Goal: Task Accomplishment & Management: Manage account settings

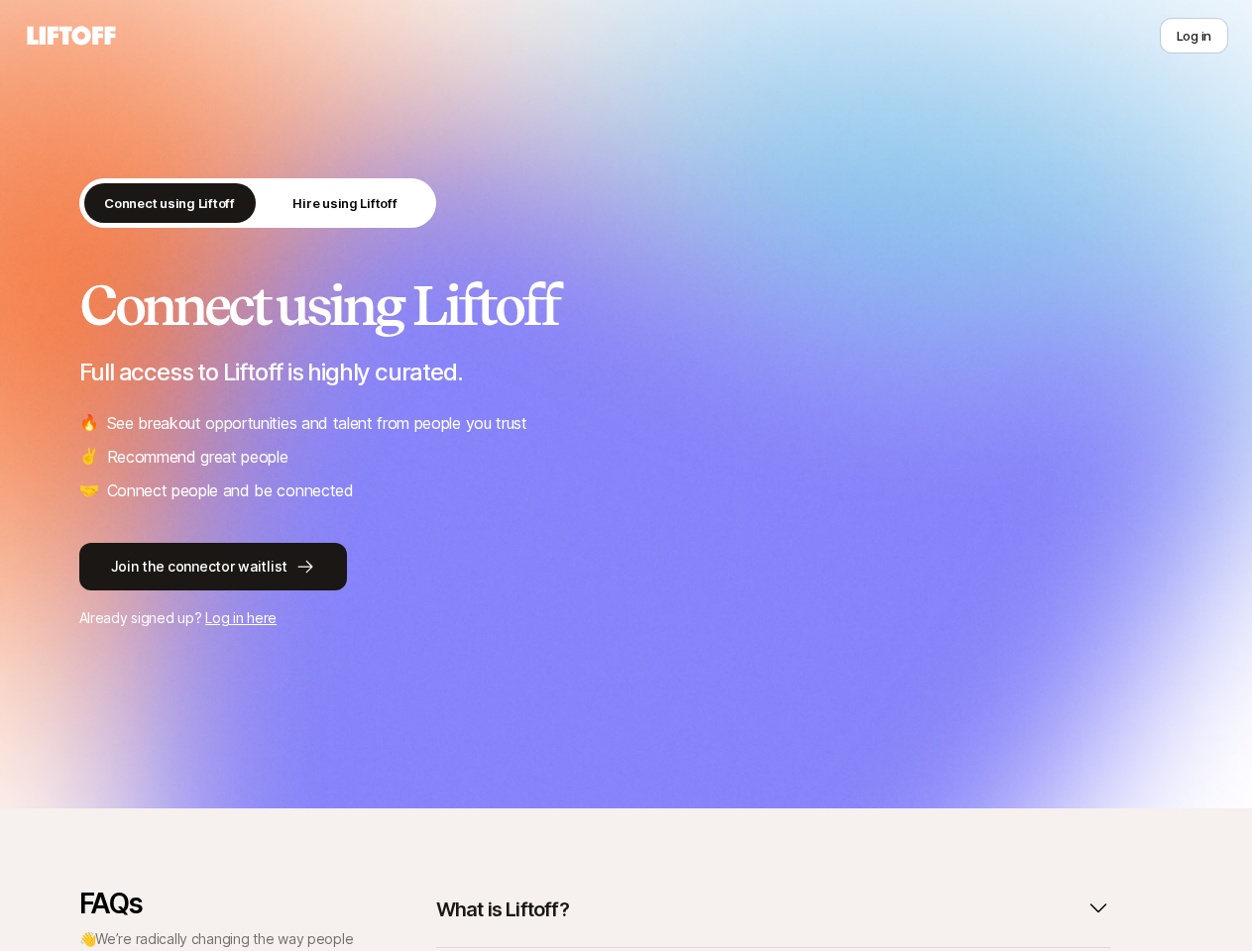
click at [625, 476] on ul "🔥 See breakout opportunities and talent from people you trust ✌️ Recommend grea…" at bounding box center [626, 456] width 1094 height 93
click at [71, 36] on icon at bounding box center [71, 36] width 95 height 28
click at [1193, 36] on button "Log in" at bounding box center [1193, 36] width 68 height 36
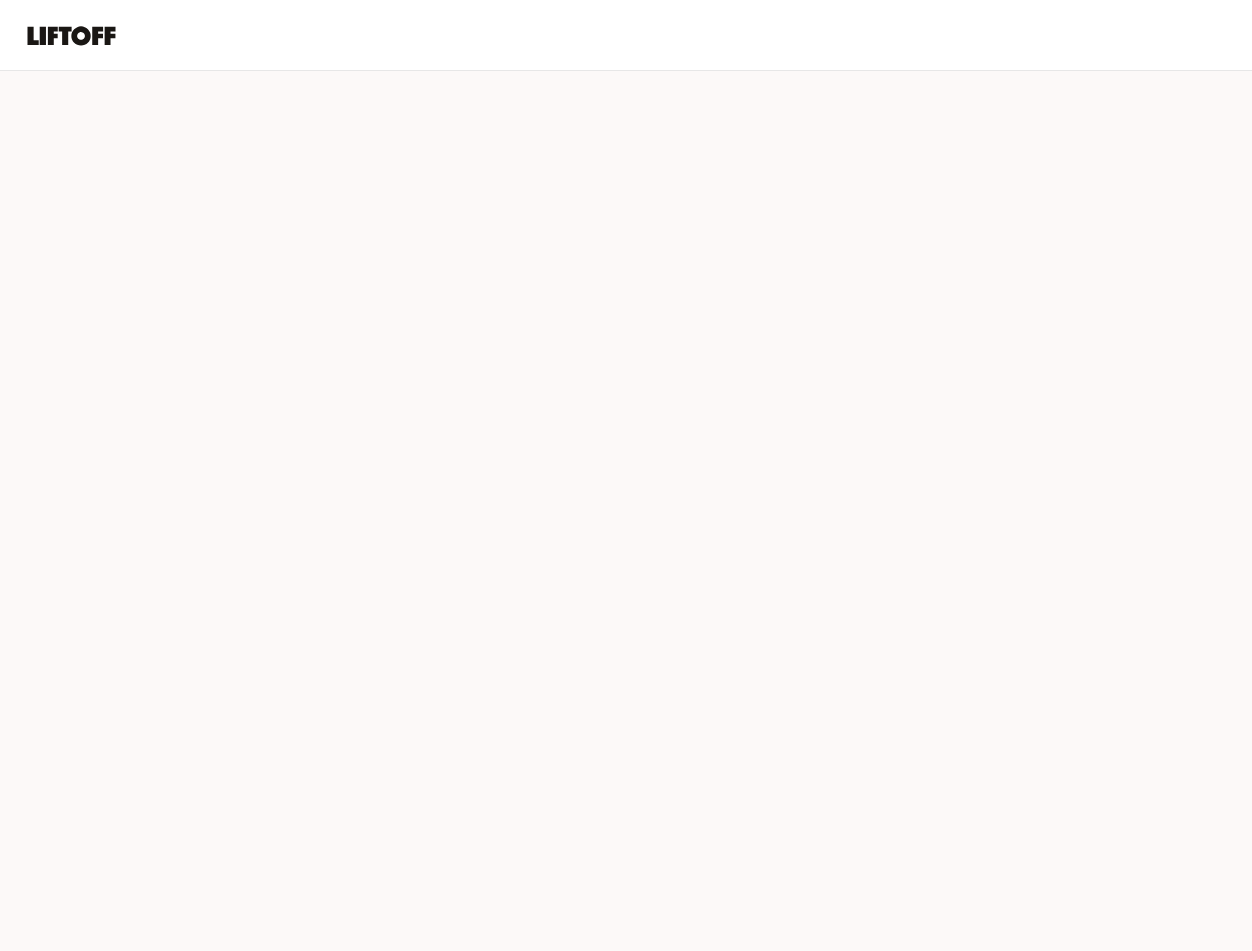
click at [146, 203] on div at bounding box center [626, 511] width 1252 height 880
click at [321, 203] on div at bounding box center [626, 511] width 1252 height 880
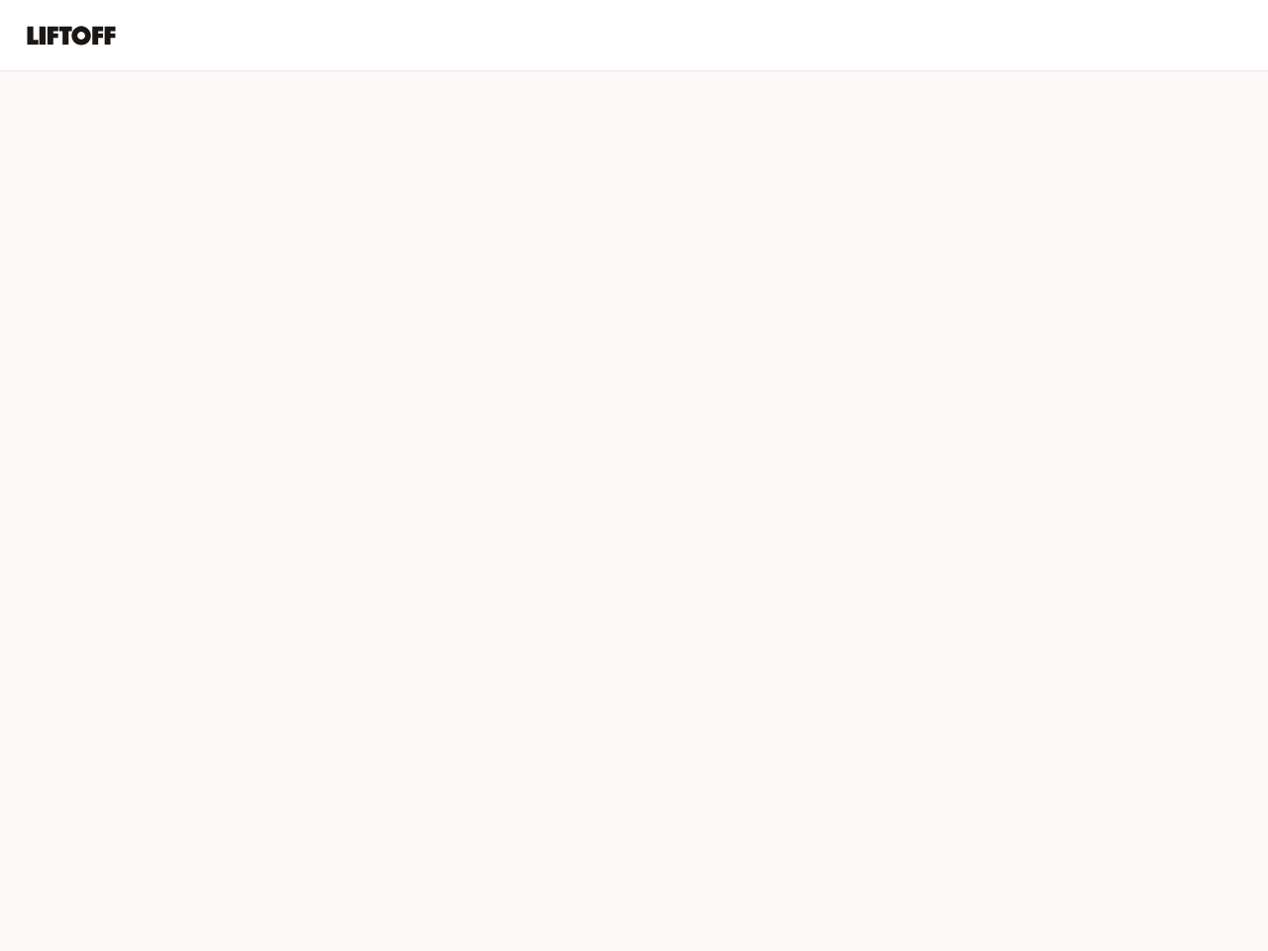
click at [761, 910] on div at bounding box center [634, 511] width 1268 height 880
